Goal: Task Accomplishment & Management: Manage account settings

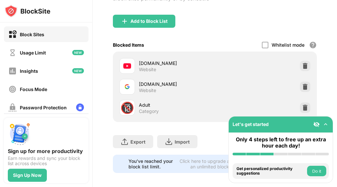
scroll to position [71, 0]
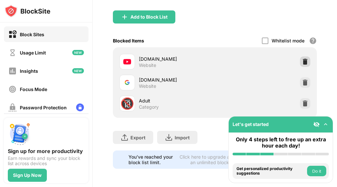
click at [302, 58] on img at bounding box center [305, 61] width 7 height 7
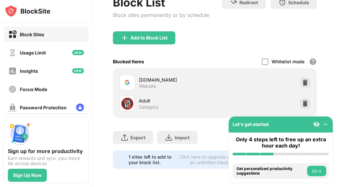
scroll to position [50, 0]
click at [302, 79] on img at bounding box center [305, 82] width 7 height 7
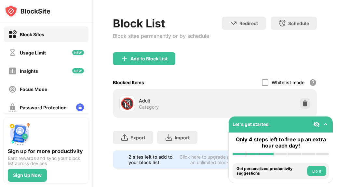
scroll to position [29, 0]
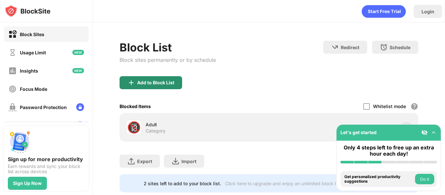
click at [175, 83] on div "Add to Block List" at bounding box center [150, 82] width 63 height 13
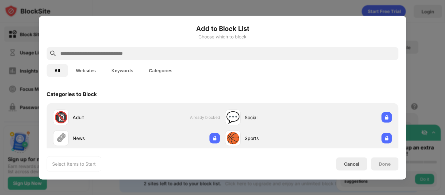
click at [213, 52] on input "text" at bounding box center [228, 53] width 336 height 8
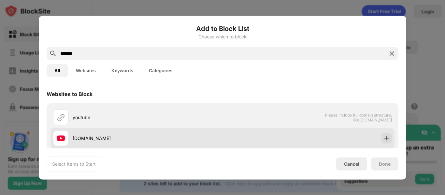
type input "*******"
click at [201, 143] on div "[DOMAIN_NAME]" at bounding box center [137, 138] width 169 height 16
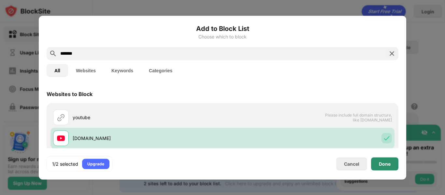
drag, startPoint x: 381, startPoint y: 164, endPoint x: 177, endPoint y: 74, distance: 223.4
click at [383, 164] on div "Done" at bounding box center [385, 163] width 12 height 5
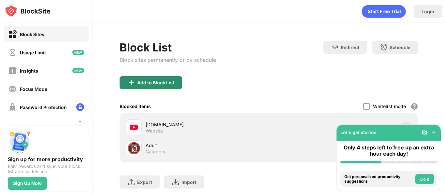
click at [152, 85] on div "Add to Block List" at bounding box center [155, 82] width 37 height 5
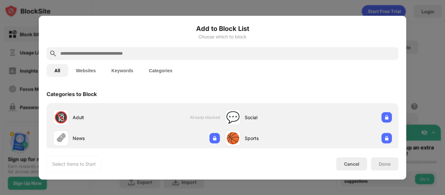
click at [173, 49] on input "text" at bounding box center [228, 53] width 336 height 8
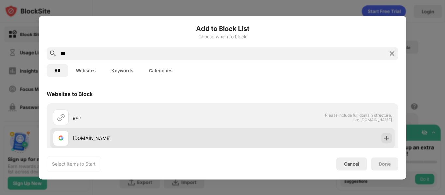
type input "***"
click at [170, 137] on div "[DOMAIN_NAME]" at bounding box center [148, 138] width 150 height 7
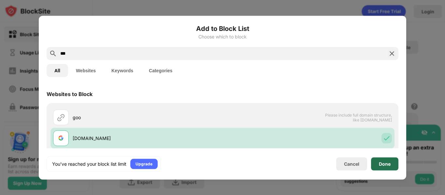
click at [390, 165] on div "Done" at bounding box center [385, 163] width 12 height 5
